Goal: Find specific page/section: Find specific page/section

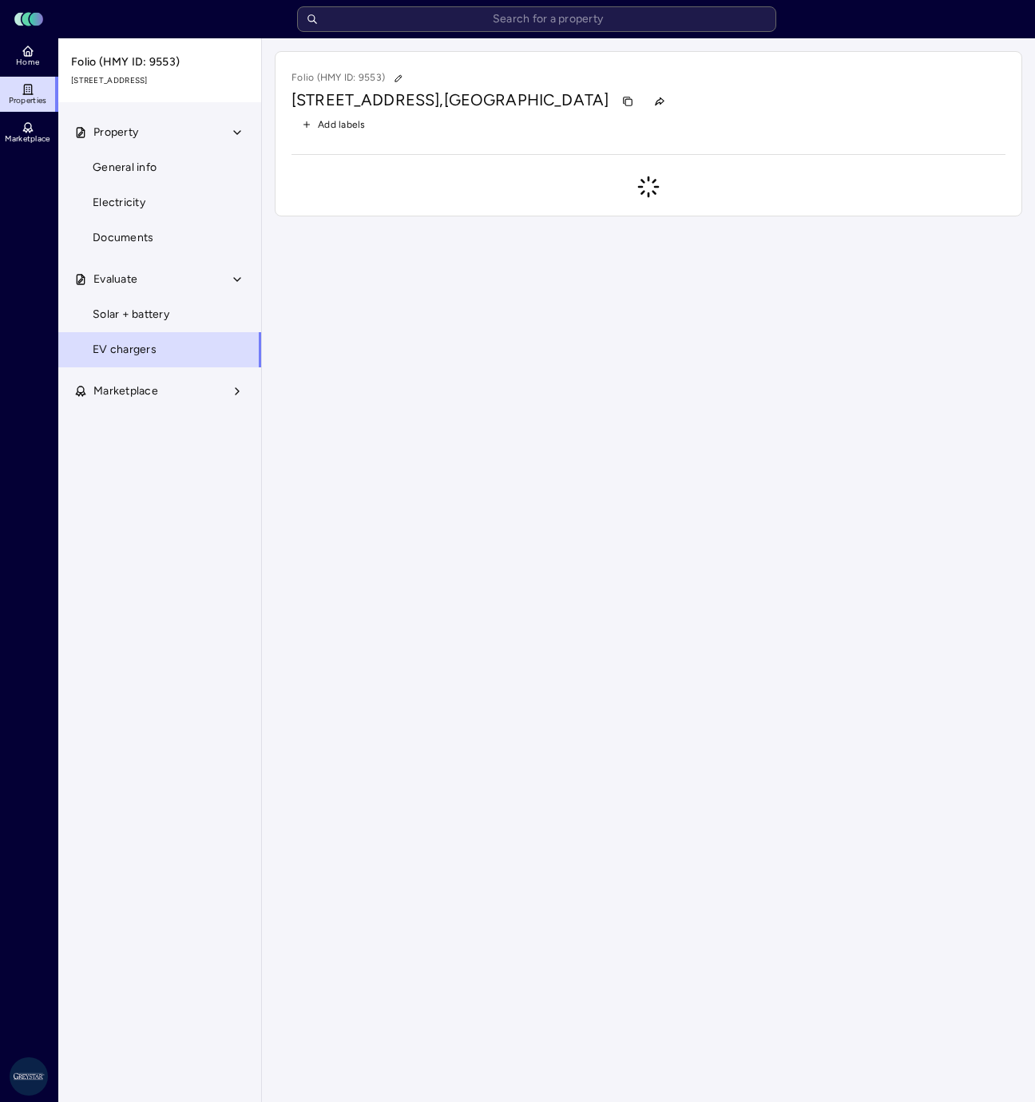
click at [498, 26] on input "text" at bounding box center [536, 19] width 479 height 26
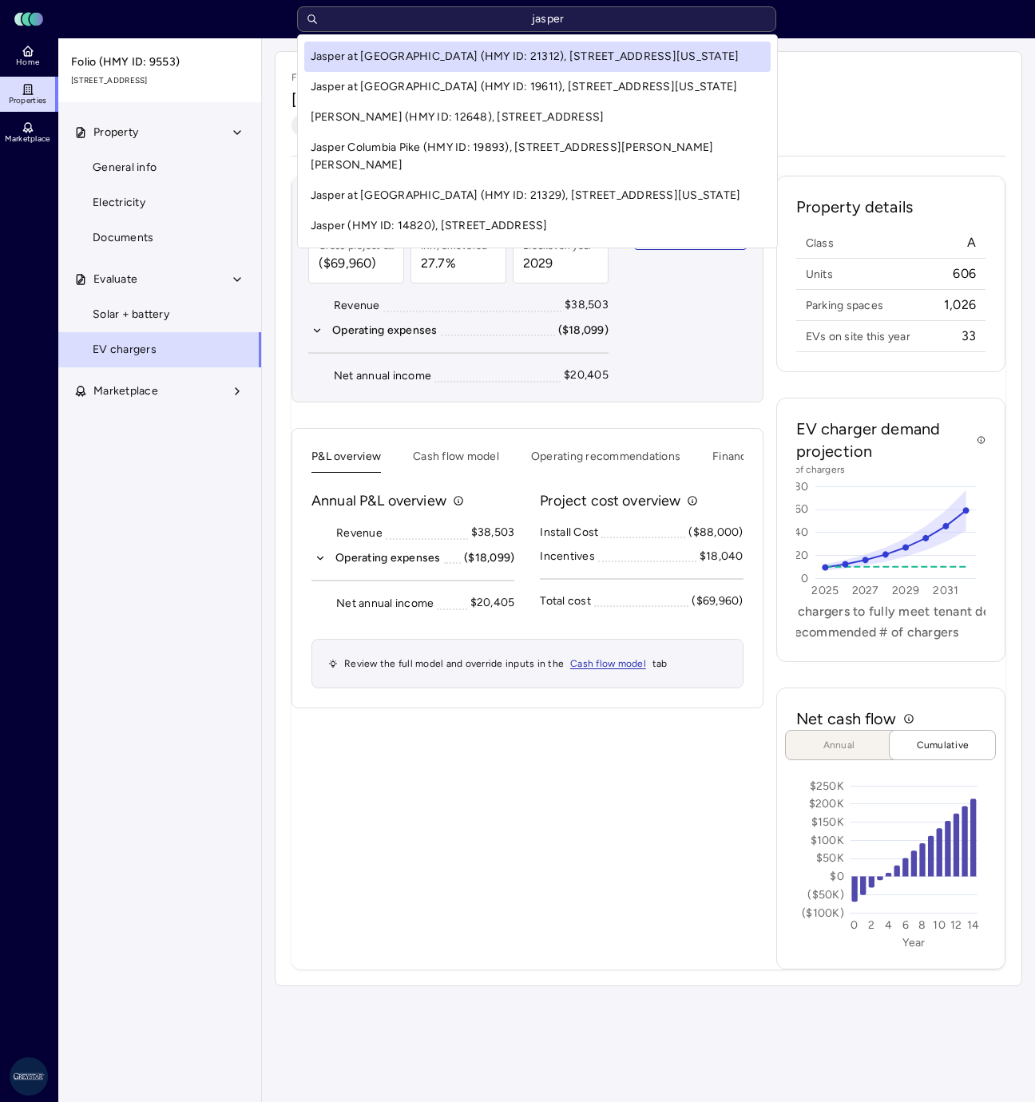
type input "jasper"
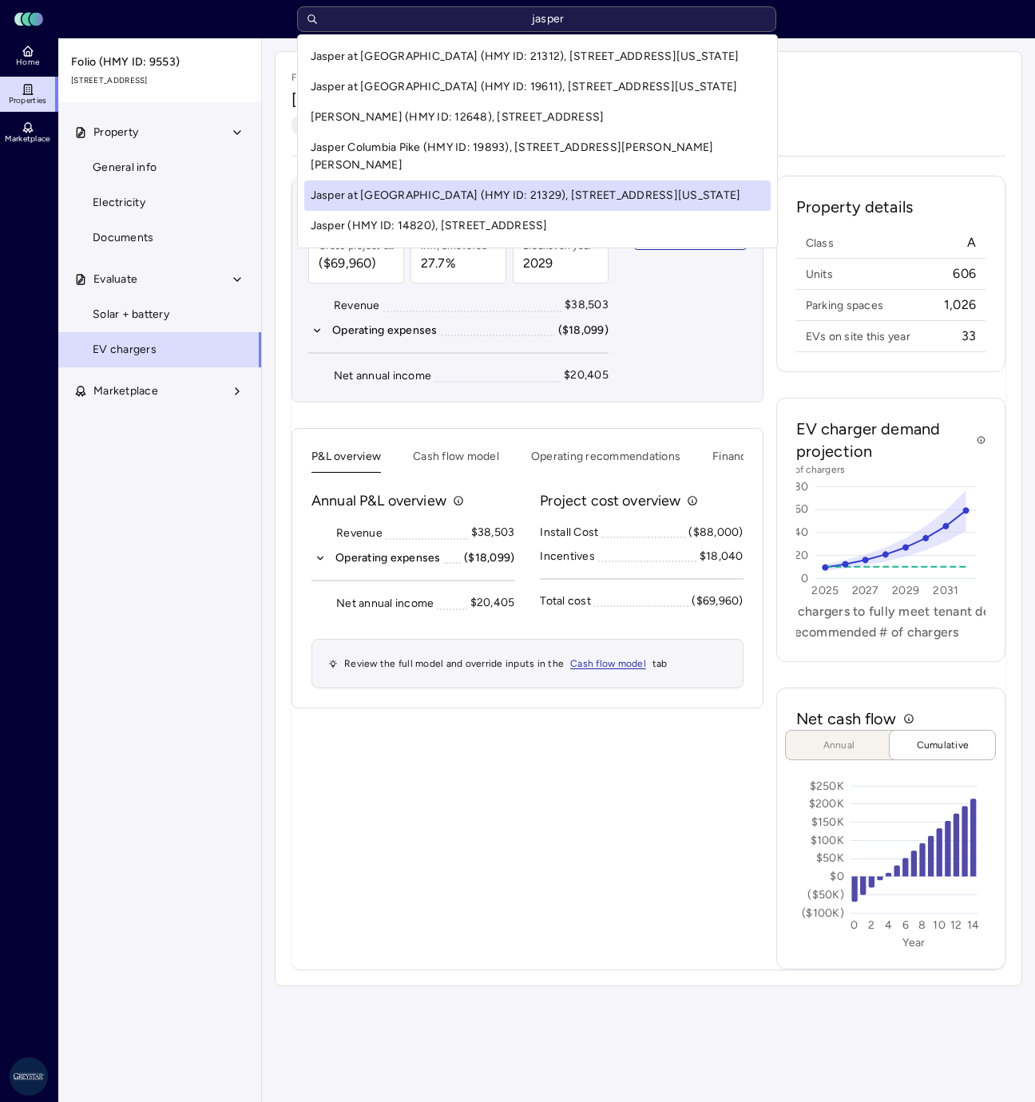
scroll to position [3, 0]
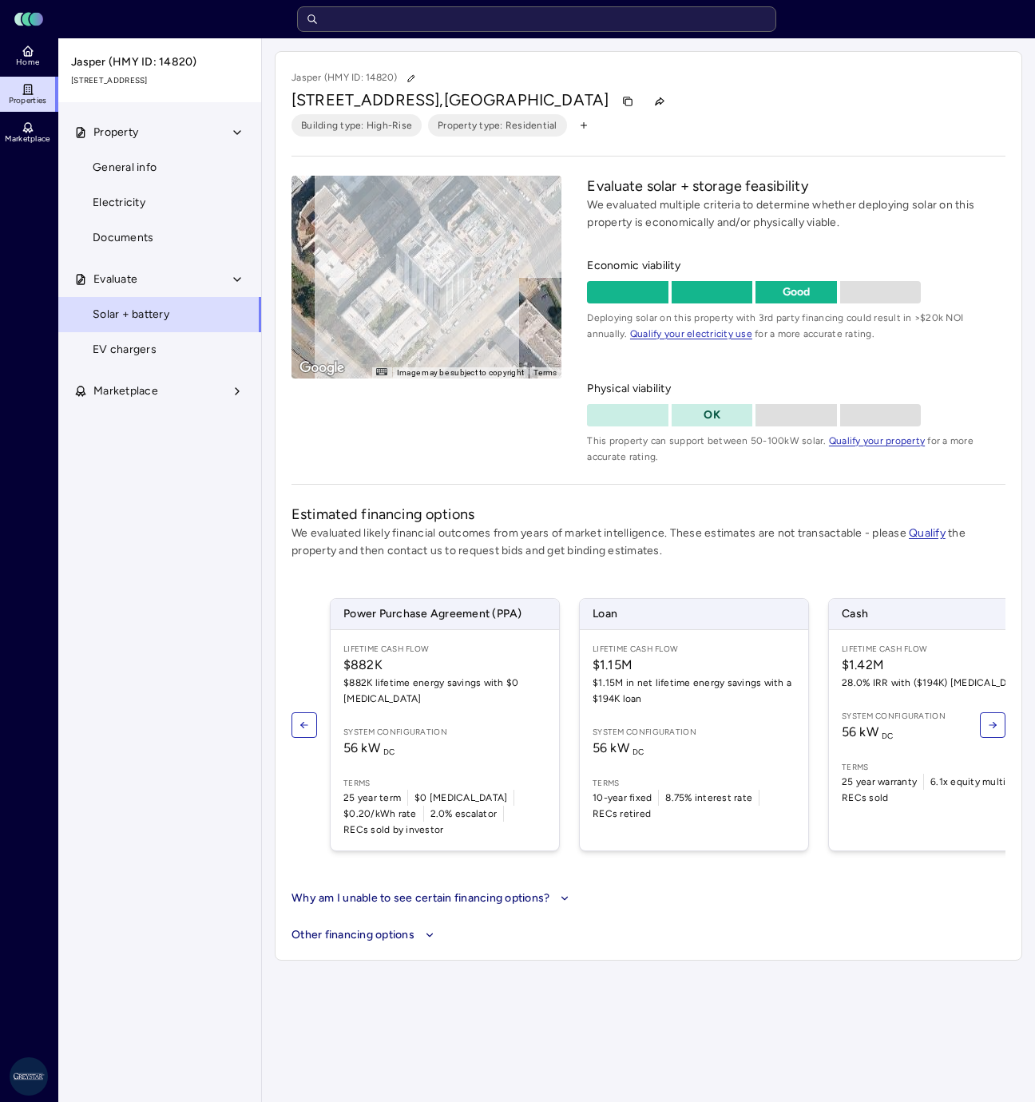
click at [149, 353] on span "EV chargers" at bounding box center [125, 350] width 64 height 18
